Goal: Check status: Check status

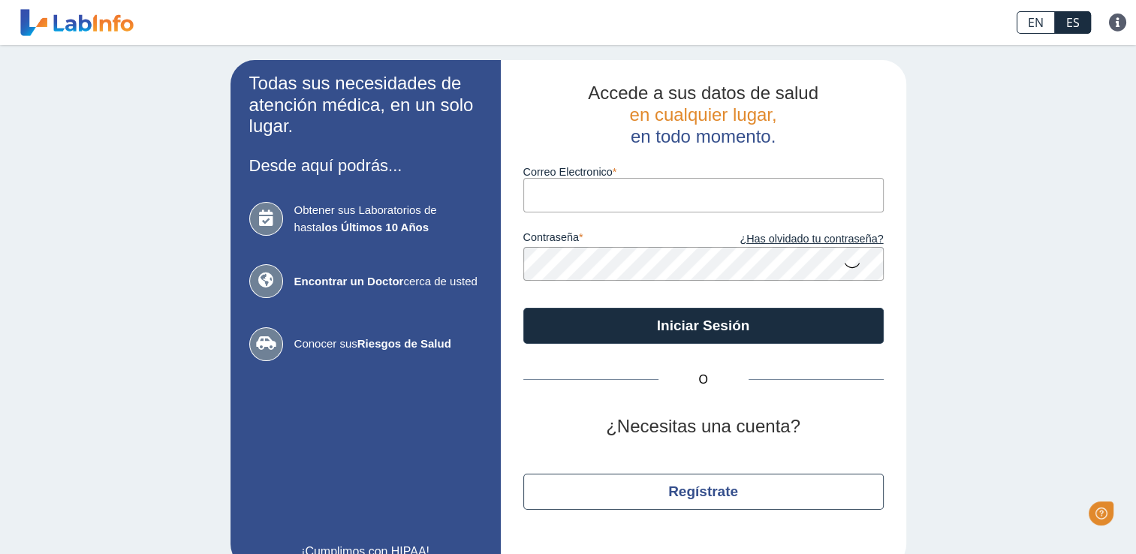
click at [618, 190] on input "Correo Electronico" at bounding box center [703, 195] width 360 height 34
type input "[EMAIL_ADDRESS][DOMAIN_NAME]"
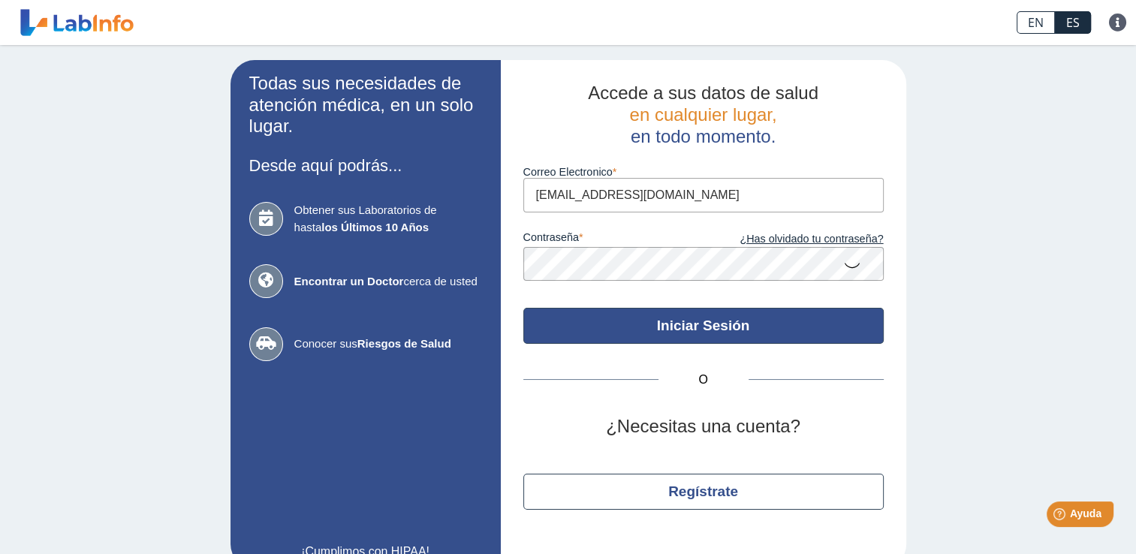
click at [687, 325] on button "Iniciar Sesión" at bounding box center [703, 326] width 360 height 36
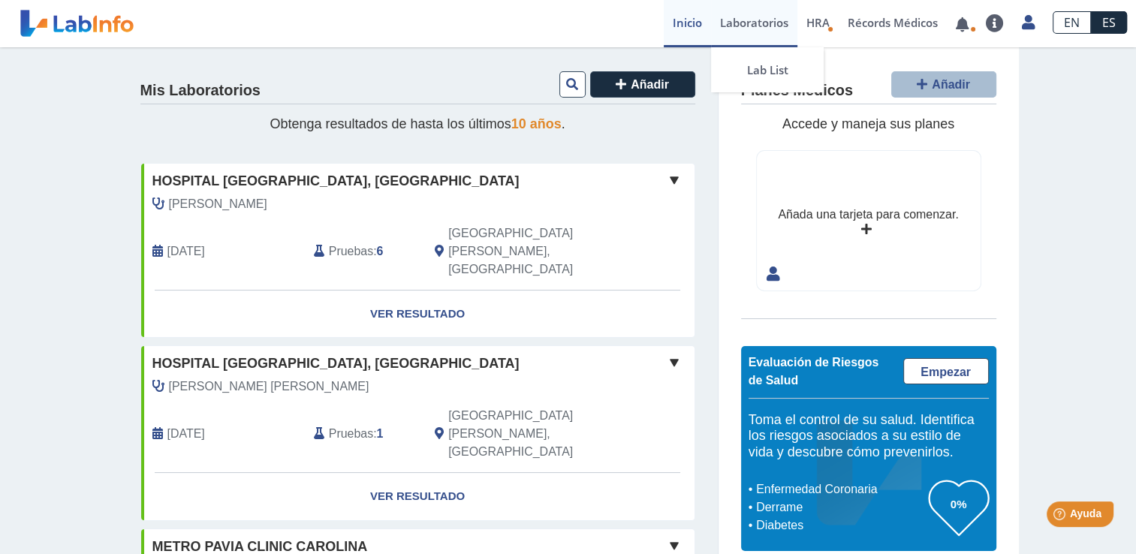
click at [775, 32] on link "Laboratorios" at bounding box center [754, 23] width 86 height 47
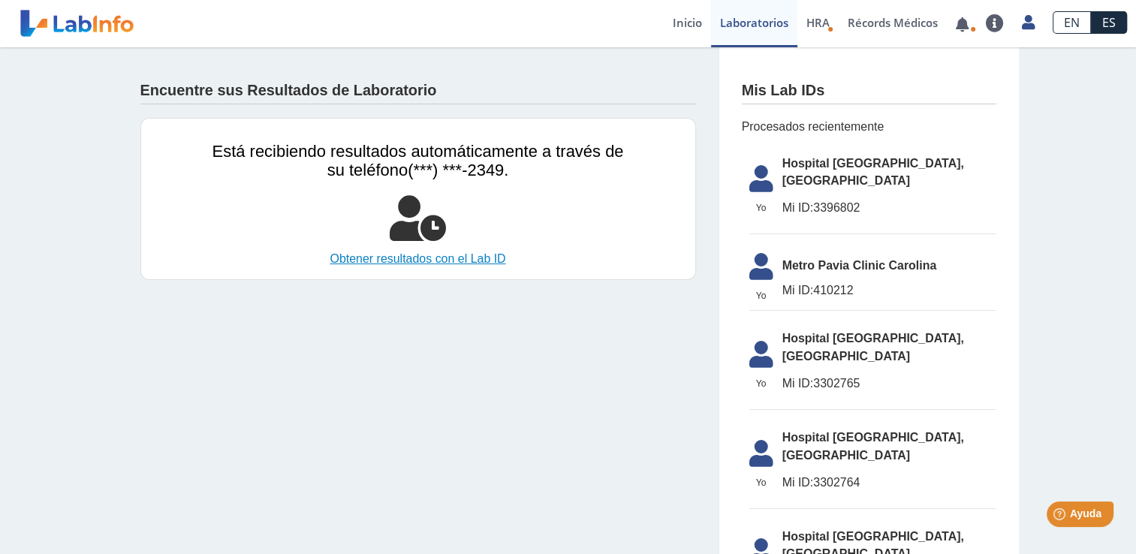
click at [408, 260] on link "Obtener resultados con el Lab ID" at bounding box center [417, 259] width 411 height 18
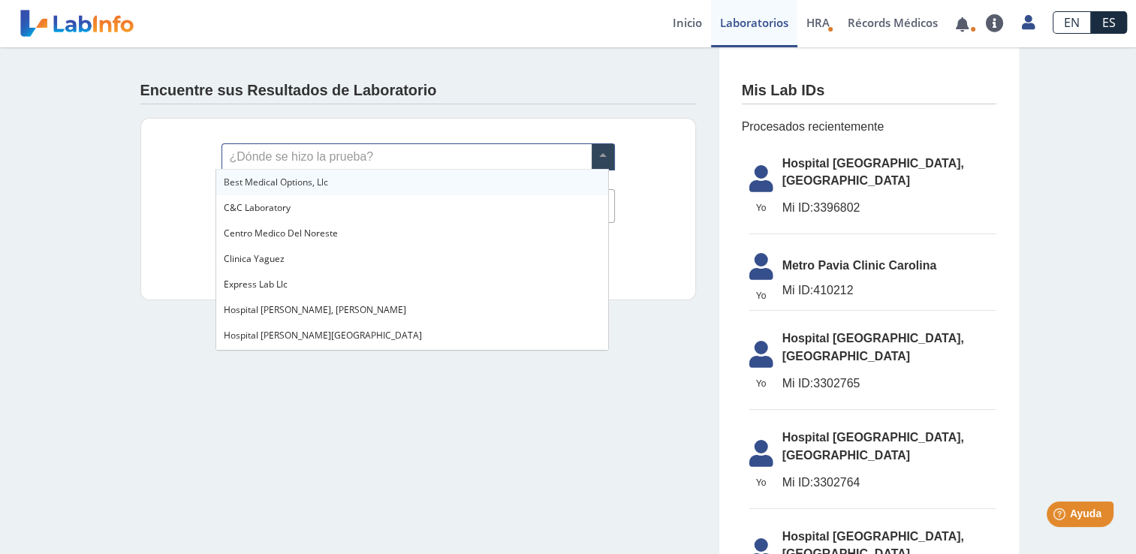
click at [599, 158] on span at bounding box center [602, 157] width 23 height 26
click at [603, 149] on span at bounding box center [602, 157] width 23 height 26
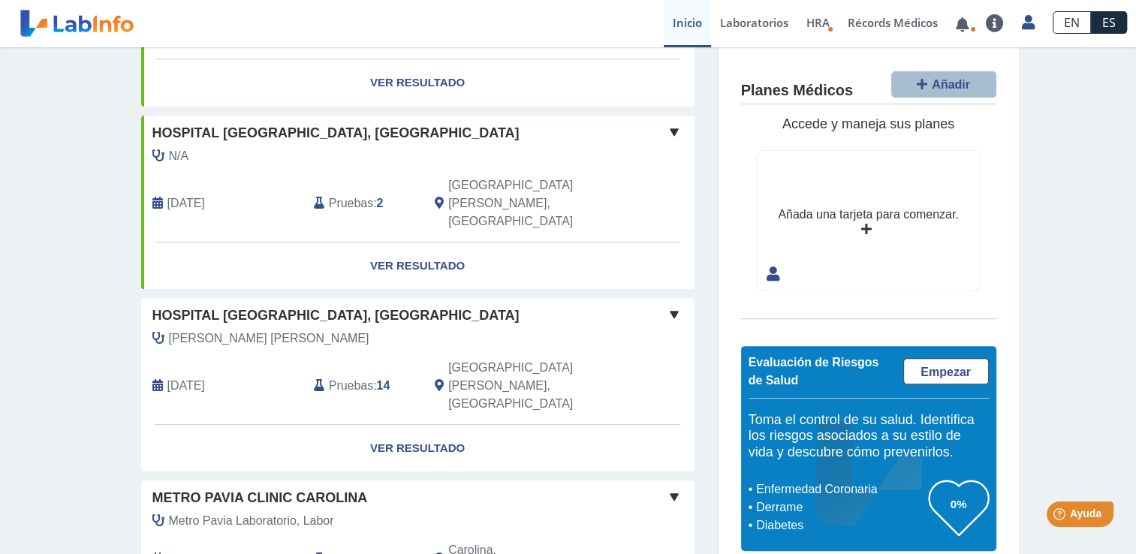
scroll to position [603, 0]
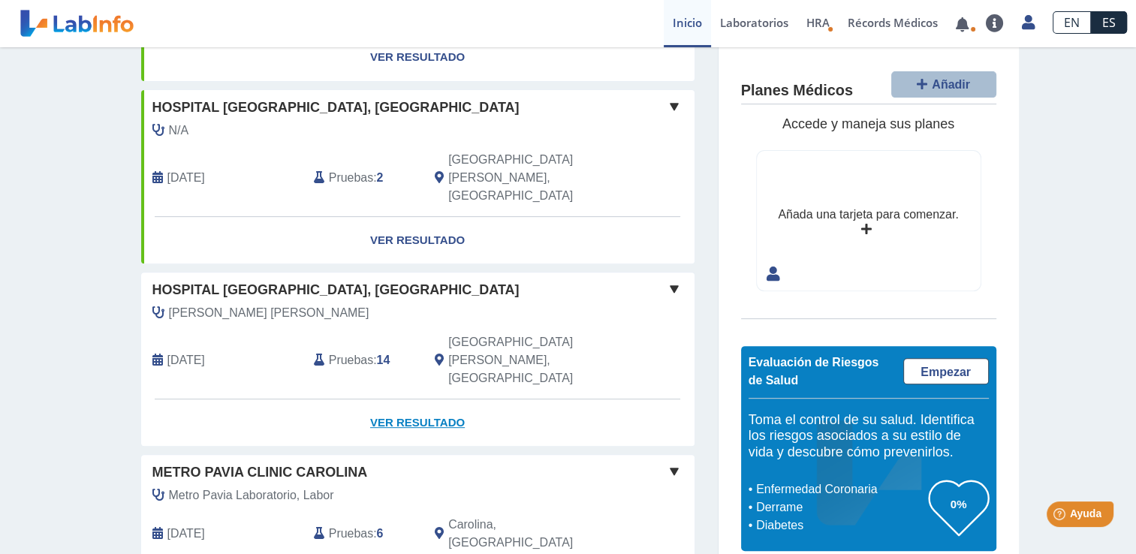
click at [414, 399] on link "Ver Resultado" at bounding box center [417, 422] width 553 height 47
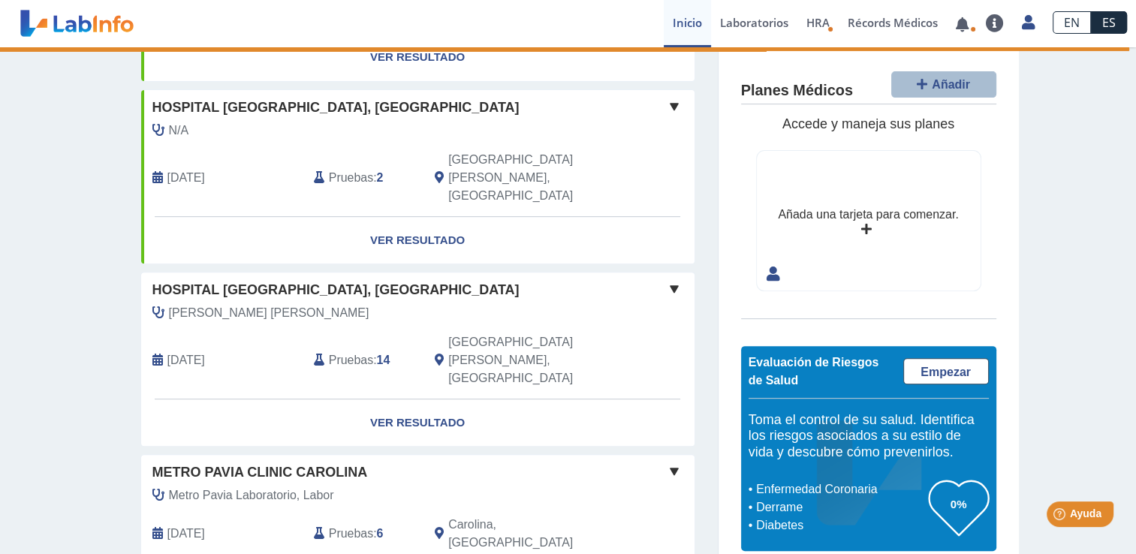
scroll to position [679, 0]
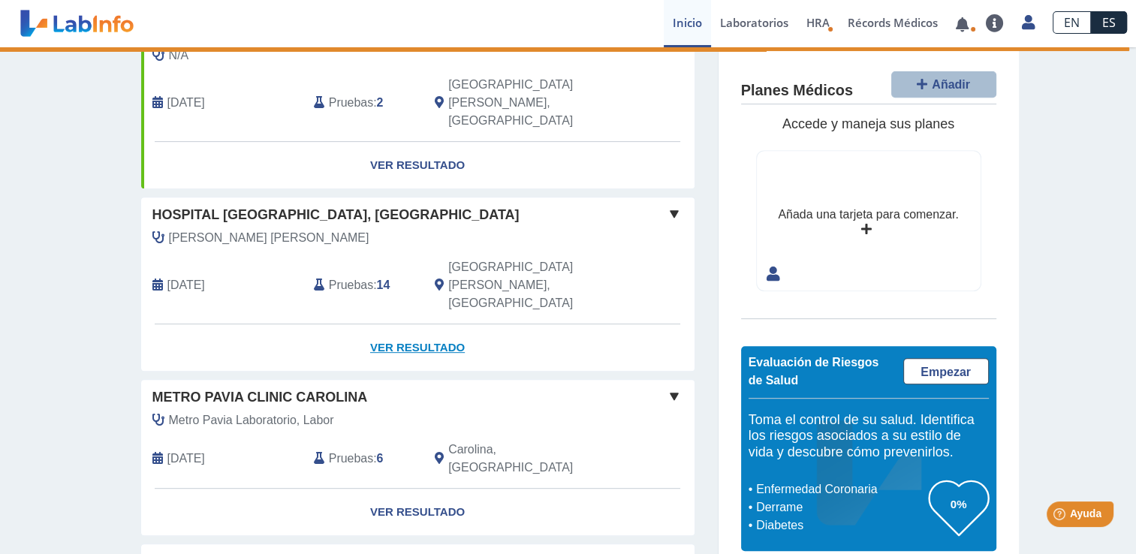
click at [408, 324] on link "Ver Resultado" at bounding box center [417, 347] width 553 height 47
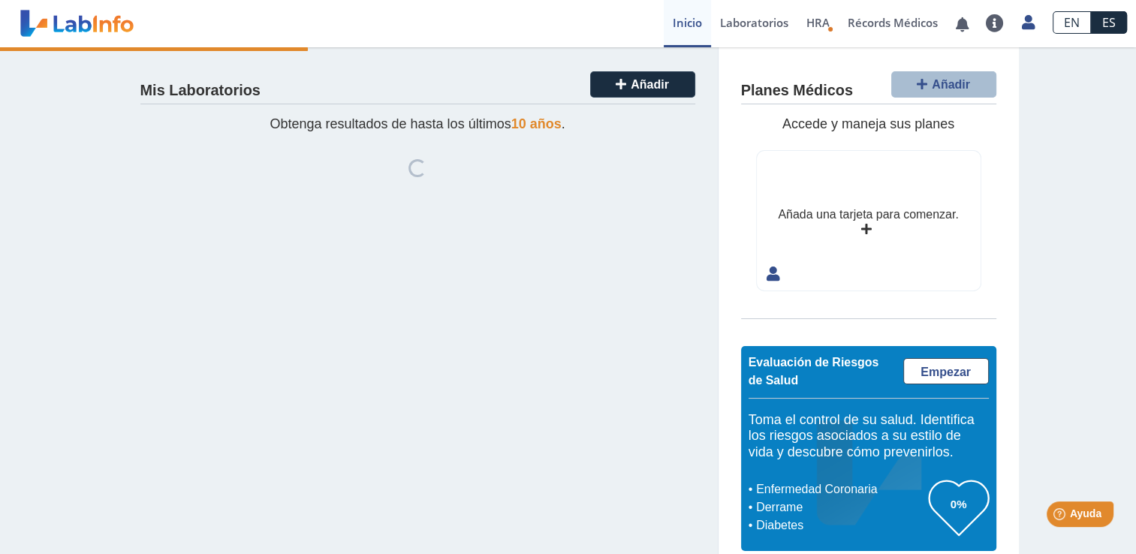
scroll to position [18, 0]
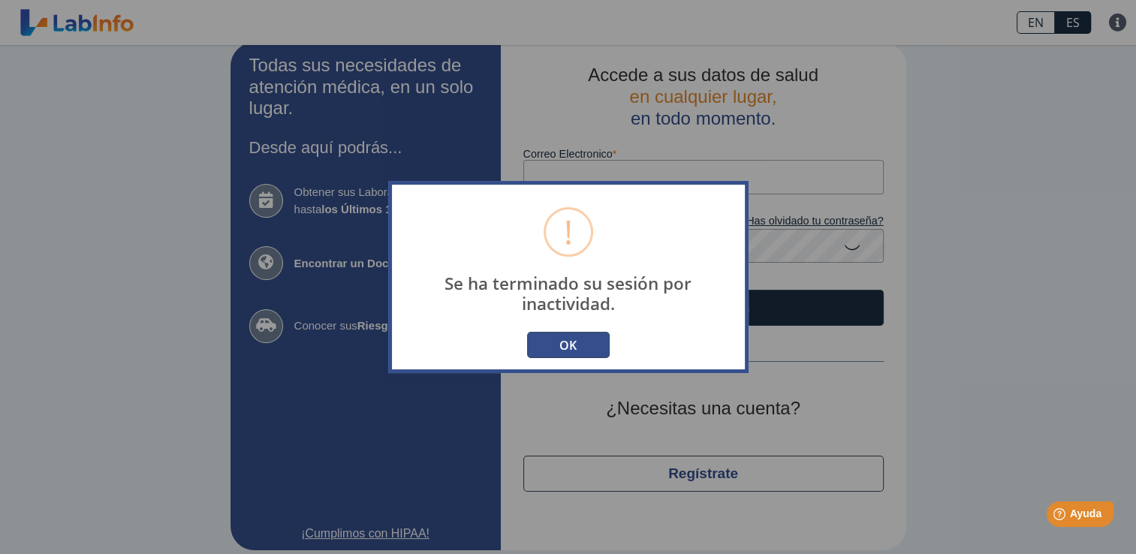
drag, startPoint x: 573, startPoint y: 348, endPoint x: 757, endPoint y: 368, distance: 184.9
click at [573, 348] on button "OK" at bounding box center [568, 345] width 83 height 26
